Goal: Find specific page/section: Find specific page/section

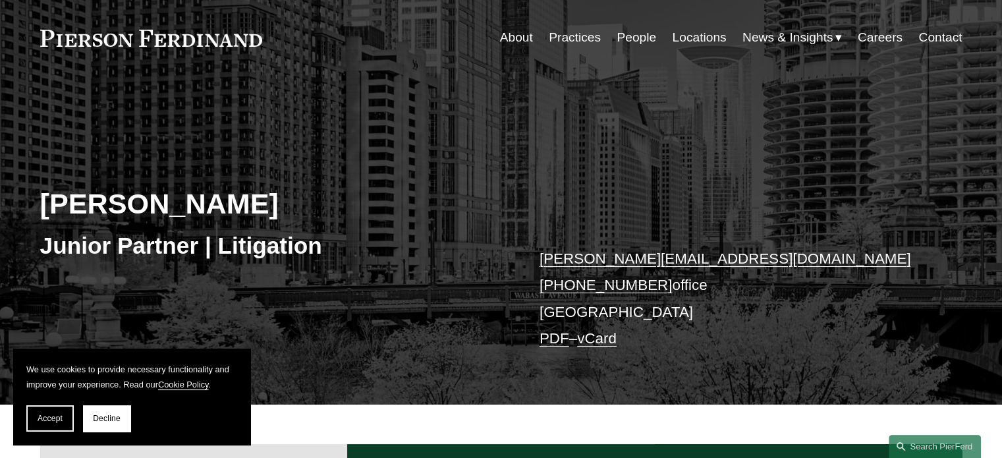
scroll to position [34, 0]
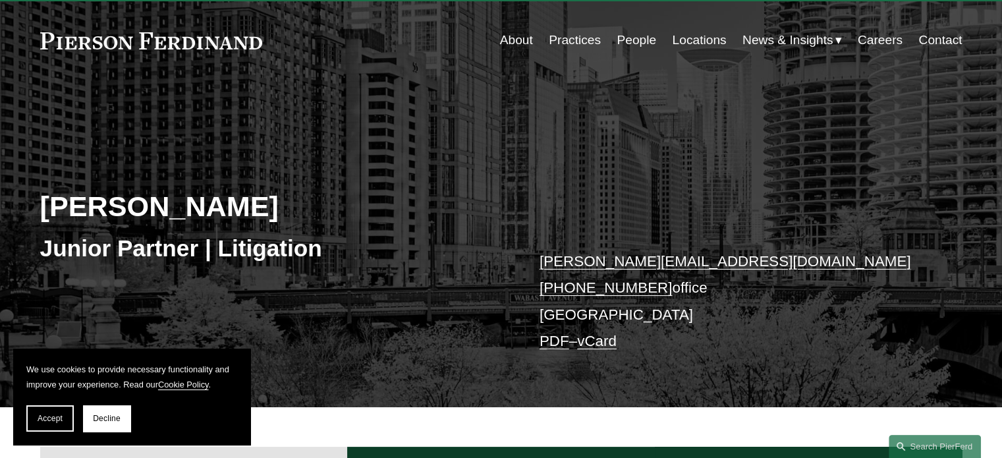
click at [636, 41] on link "People" at bounding box center [637, 40] width 40 height 25
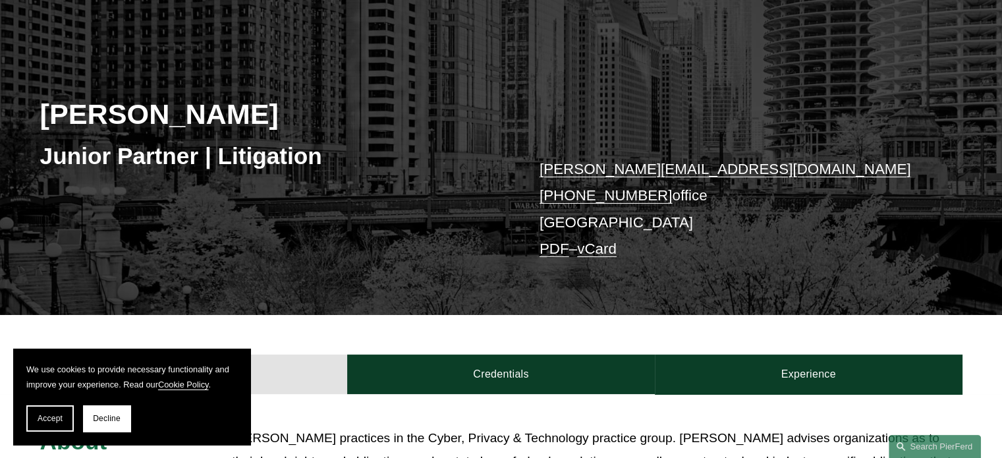
scroll to position [0, 0]
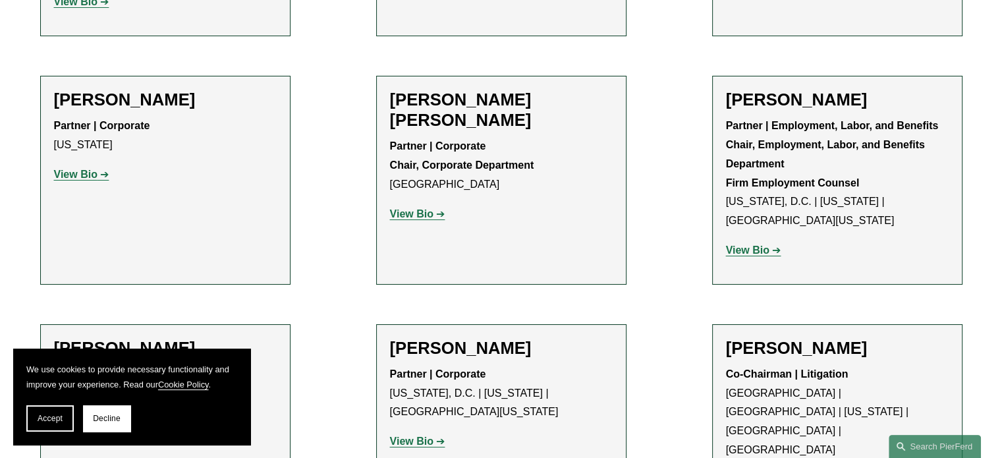
scroll to position [4872, 0]
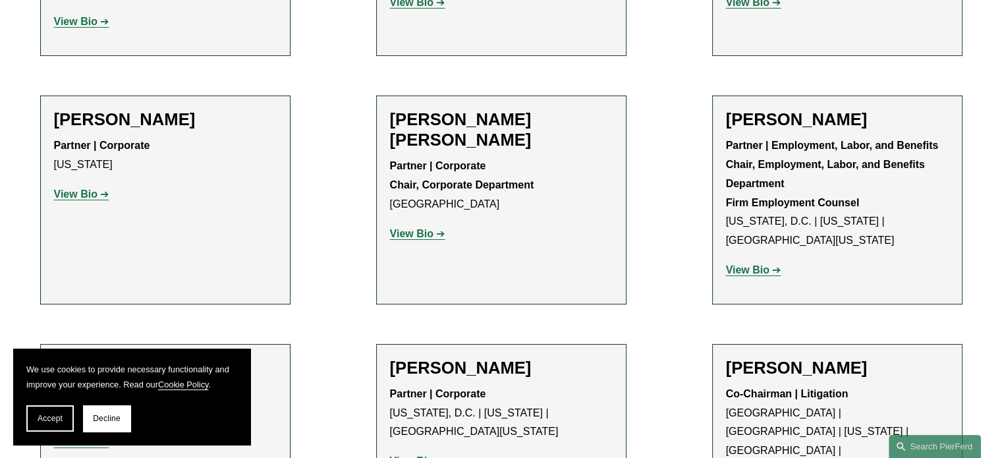
click at [511, 358] on h2 "[PERSON_NAME]" at bounding box center [501, 368] width 223 height 20
click at [406, 455] on strong "View Bio" at bounding box center [411, 460] width 43 height 11
